Goal: Contribute content: Add original content to the website for others to see

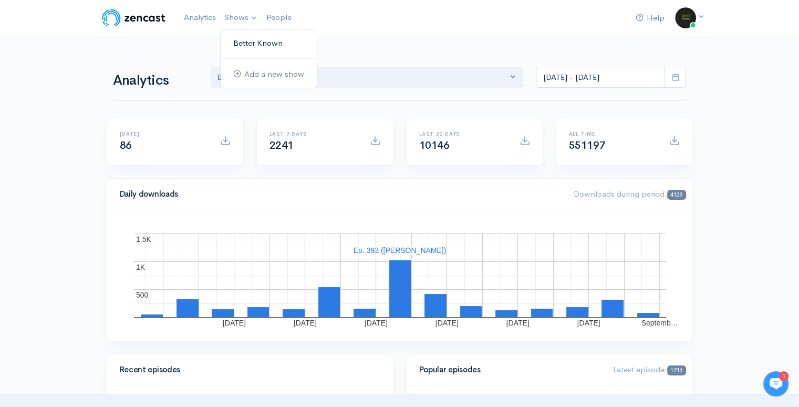
click at [249, 48] on link "Better Known" at bounding box center [269, 43] width 96 height 18
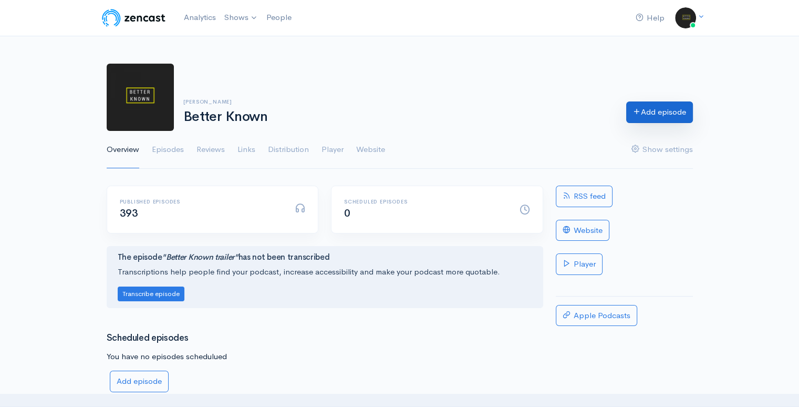
click at [667, 114] on link "Add episode" at bounding box center [659, 112] width 67 height 22
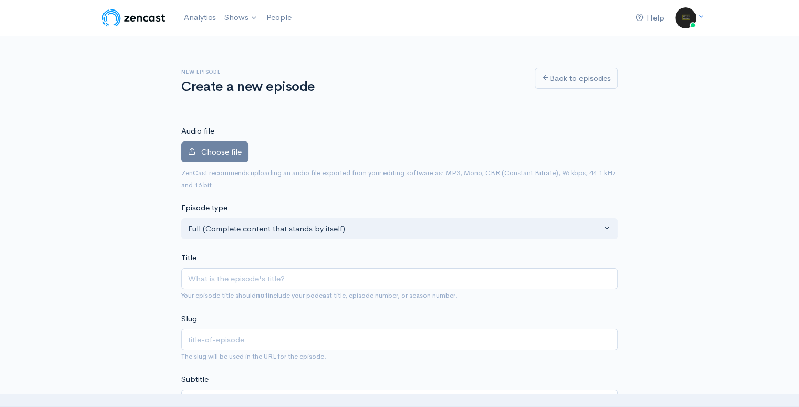
type input "D"
type input "d"
type input "[PERSON_NAME]"
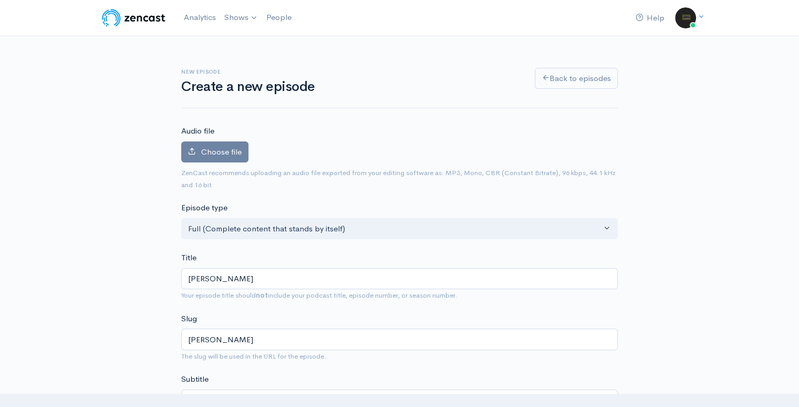
type input "dann"
type input "[PERSON_NAME]"
type input "[PERSON_NAME]-s"
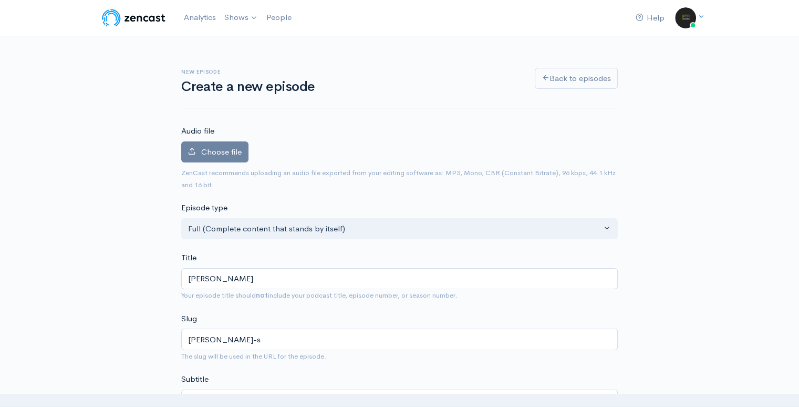
type input "[PERSON_NAME]"
type input "[PERSON_NAME]-sco"
type input "[PERSON_NAME] [PERSON_NAME]"
type input "[PERSON_NAME]"
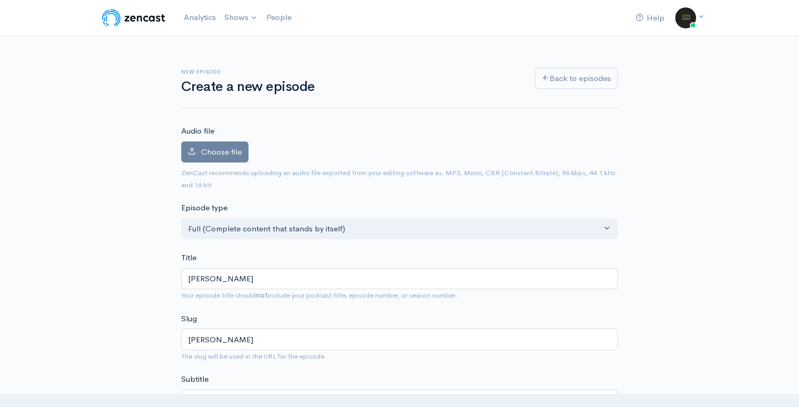
type input "[PERSON_NAME]"
click at [216, 156] on span "Choose file" at bounding box center [221, 152] width 40 height 10
click at [0, 0] on input "Choose file" at bounding box center [0, 0] width 0 height 0
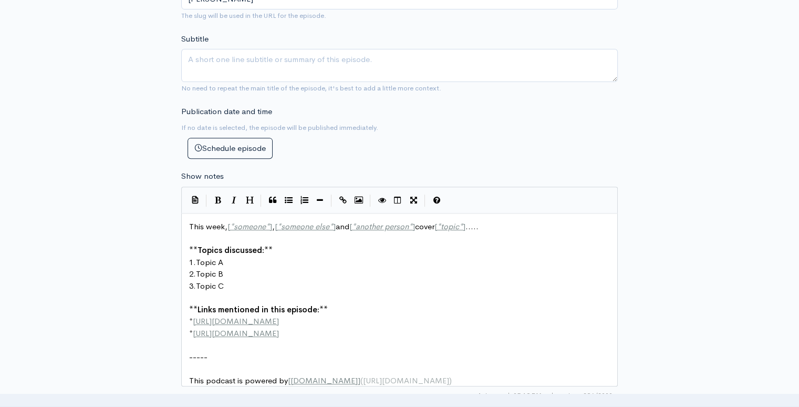
scroll to position [4, 0]
type textarea "This week, [*someone*], [*someone else*] and [*another person*] cover [*topic*]…"
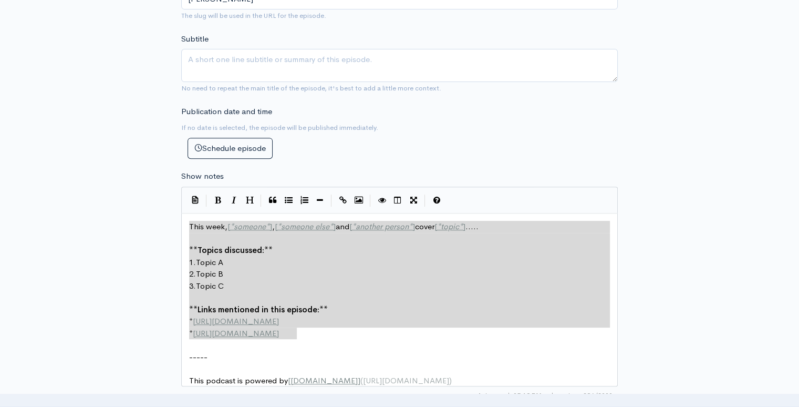
drag, startPoint x: 316, startPoint y: 332, endPoint x: 185, endPoint y: 214, distance: 176.4
paste textarea
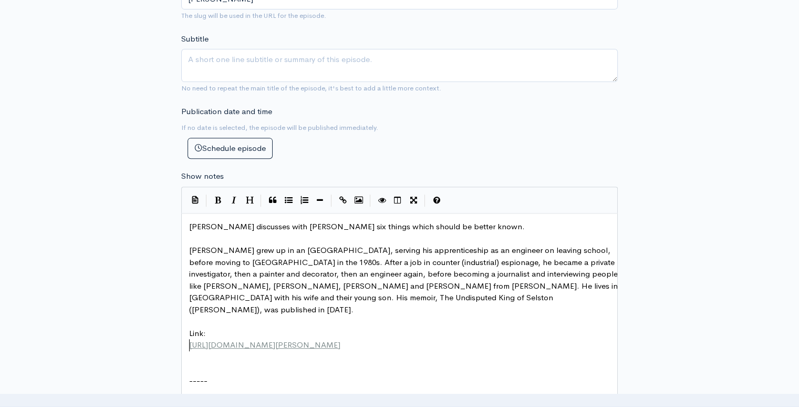
click at [547, 293] on pre "[PERSON_NAME] grew up in an [GEOGRAPHIC_DATA], serving his apprenticeship as an…" at bounding box center [403, 279] width 433 height 71
type textarea ", which is available at"
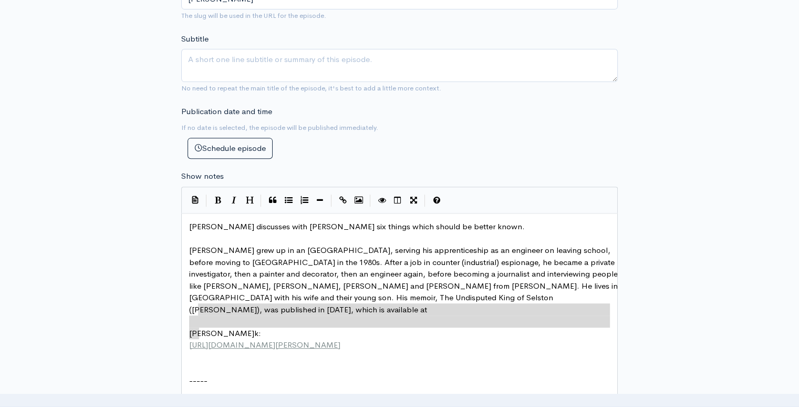
type textarea "Link:"
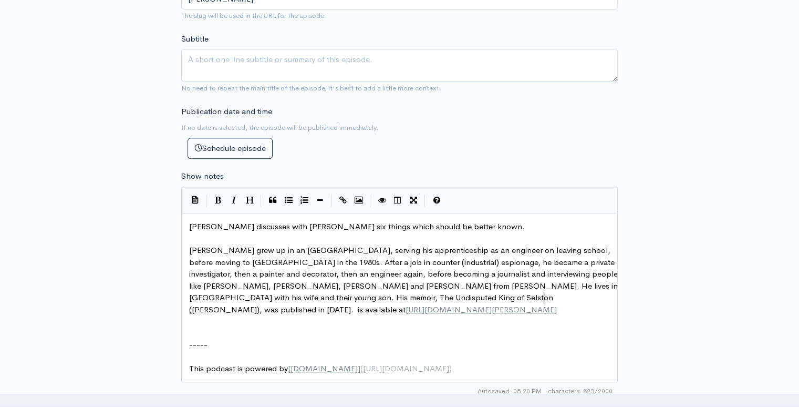
type textarea ". It"
type textarea "."
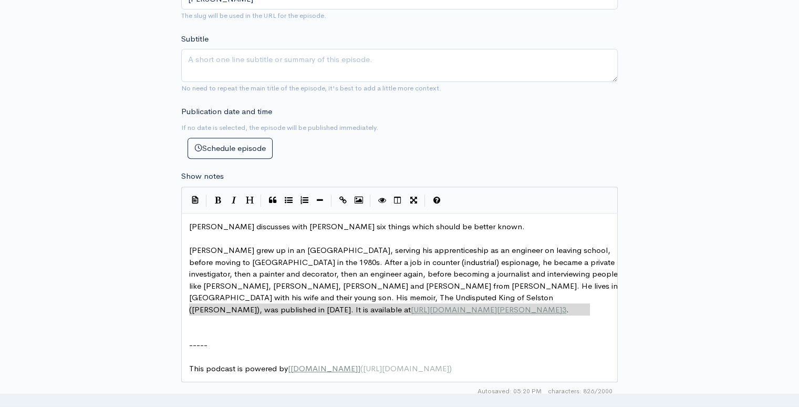
type textarea "[URL][DOMAIN_NAME][PERSON_NAME]"
click at [200, 320] on pre "​" at bounding box center [403, 321] width 433 height 12
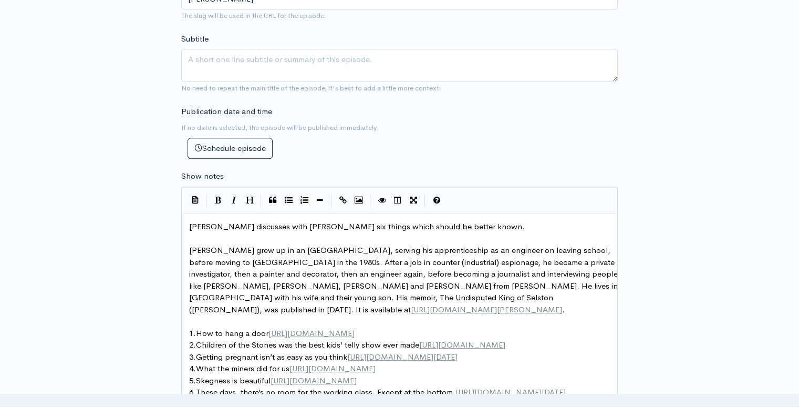
scroll to position [490, 0]
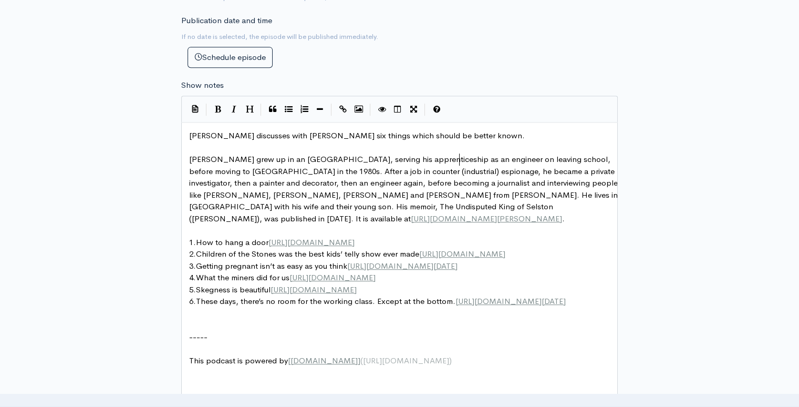
click at [459, 155] on span "[PERSON_NAME] grew up in an [GEOGRAPHIC_DATA], serving his apprenticeship as an…" at bounding box center [404, 188] width 431 height 69
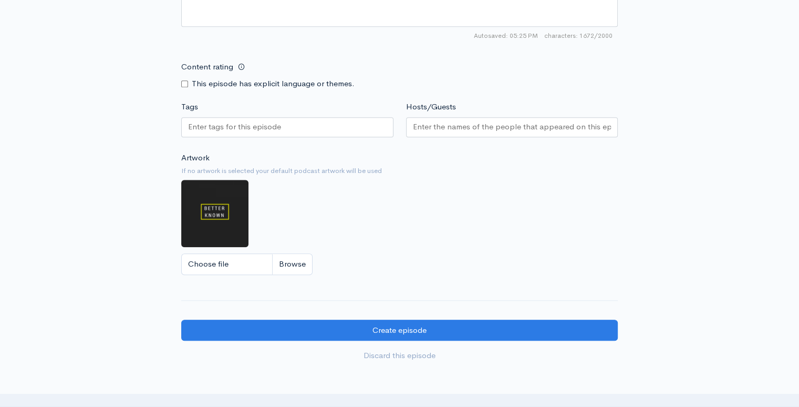
scroll to position [900, 0]
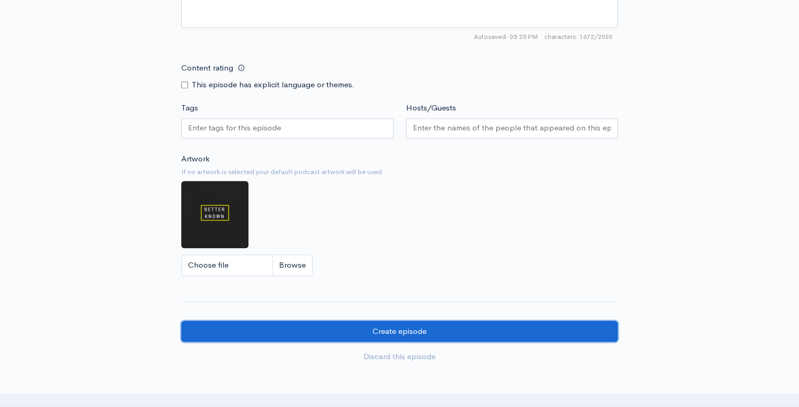
click at [456, 339] on input "Create episode" at bounding box center [399, 332] width 437 height 22
